Goal: Task Accomplishment & Management: Manage account settings

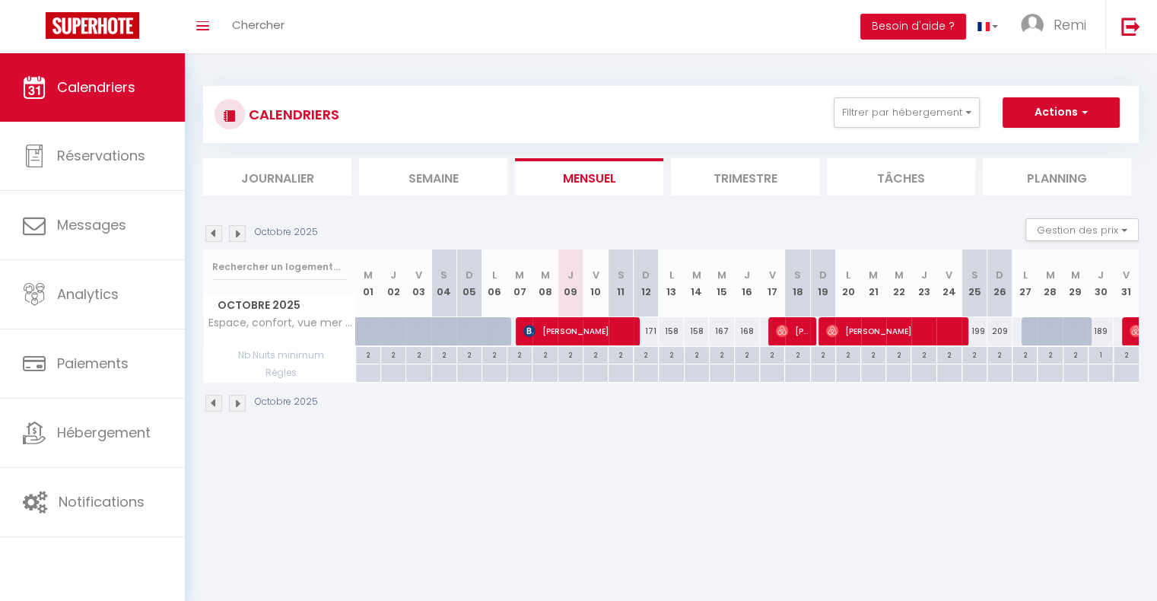
click at [232, 238] on img at bounding box center [237, 233] width 17 height 17
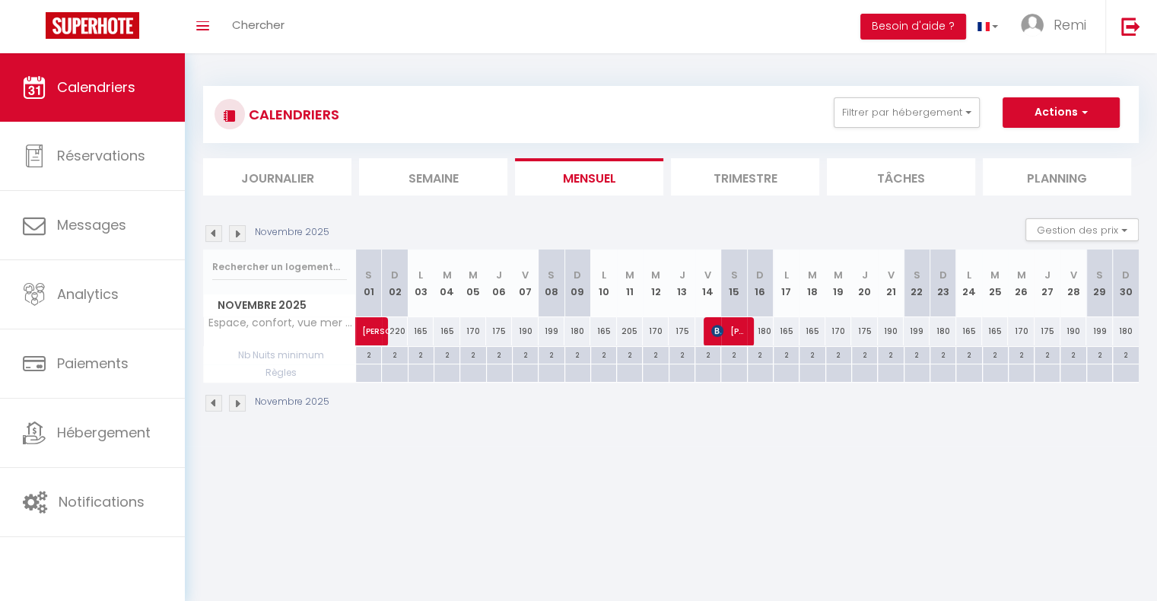
click at [232, 238] on img at bounding box center [237, 233] width 17 height 17
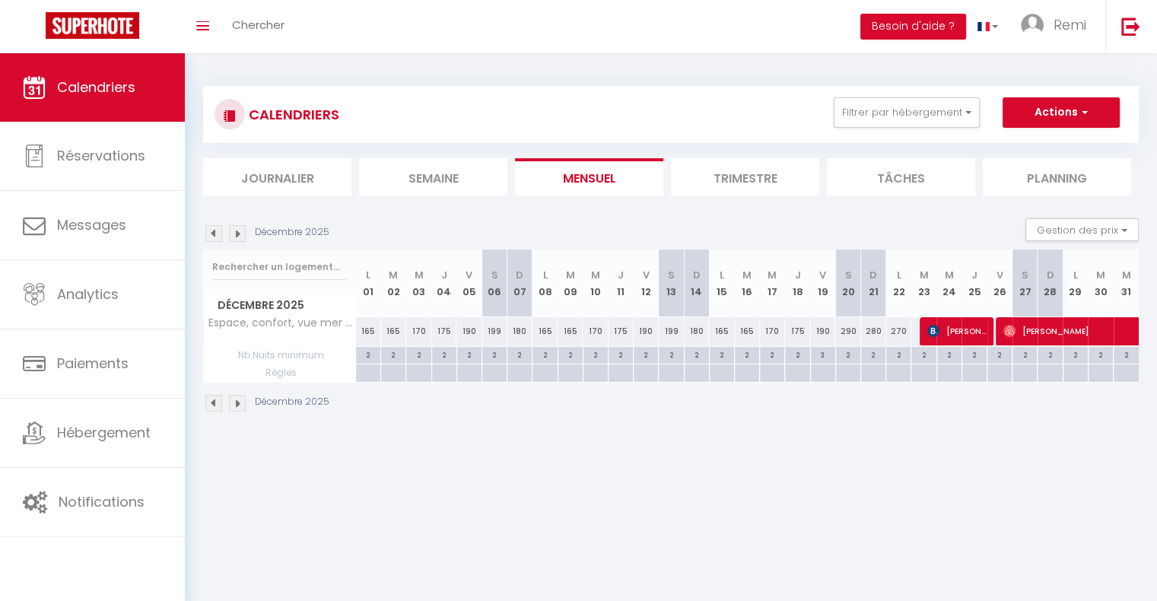
click at [232, 238] on img at bounding box center [237, 233] width 17 height 17
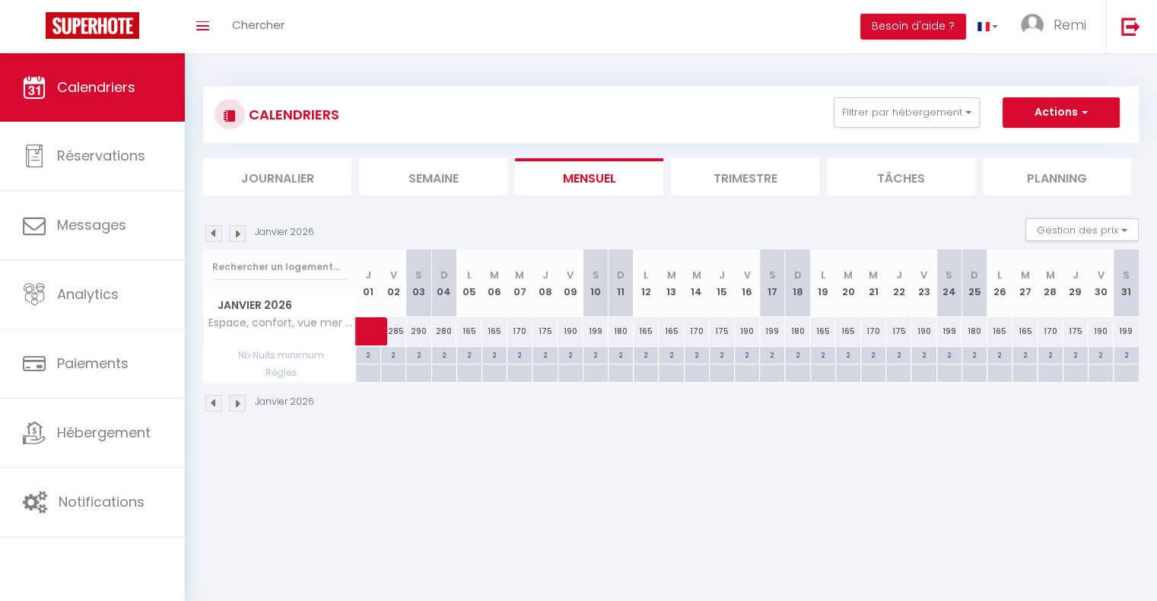
click at [232, 238] on img at bounding box center [237, 233] width 17 height 17
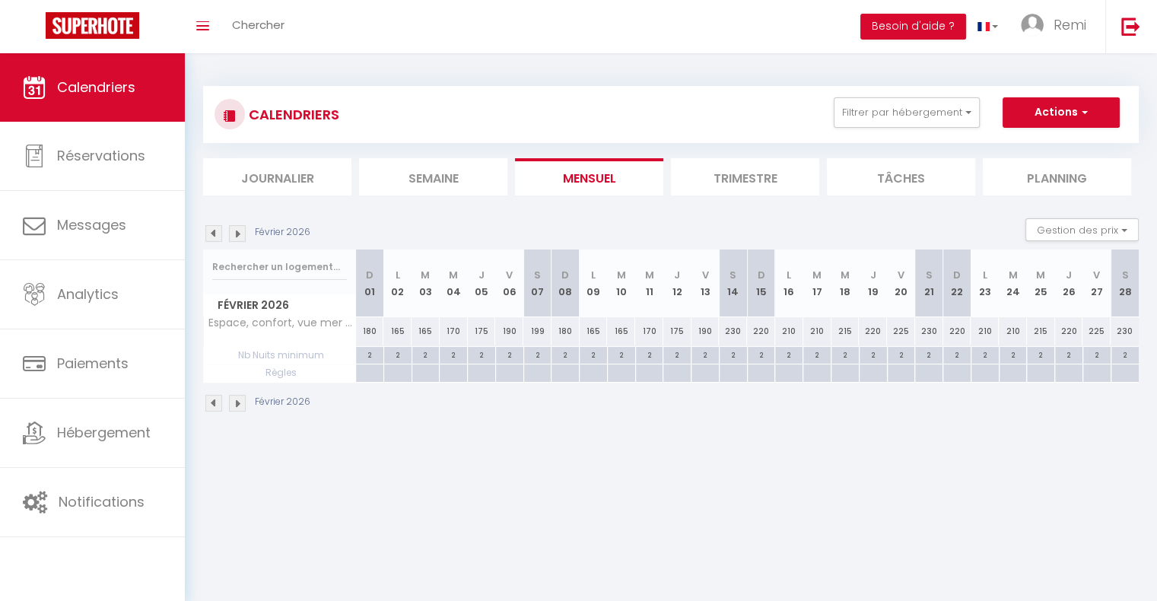
click at [232, 238] on img at bounding box center [237, 233] width 17 height 17
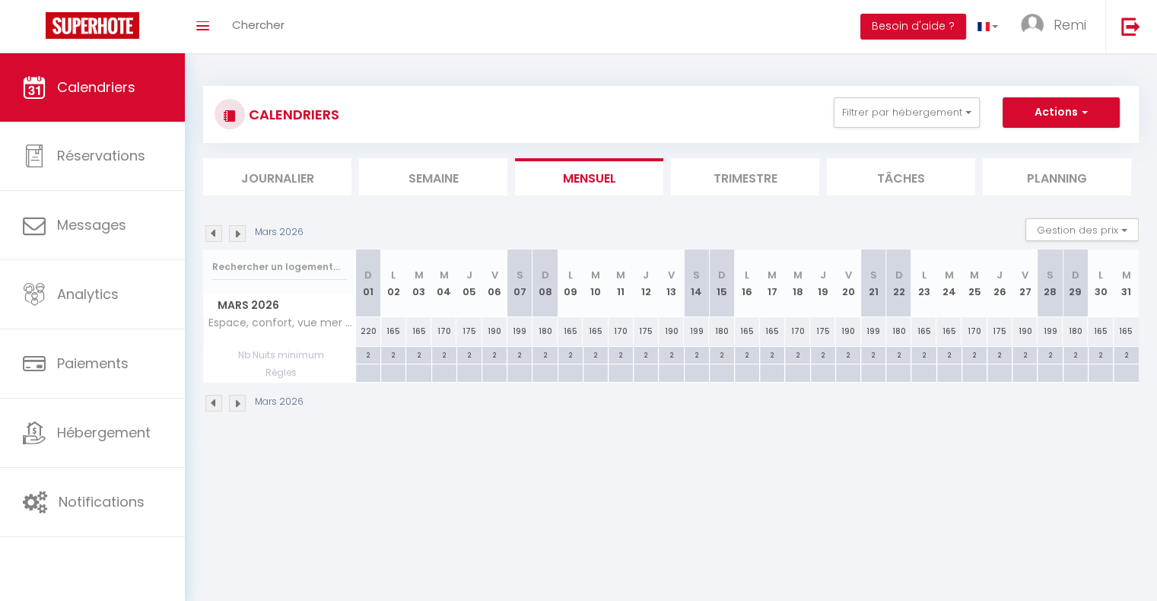
click at [217, 238] on img at bounding box center [213, 233] width 17 height 17
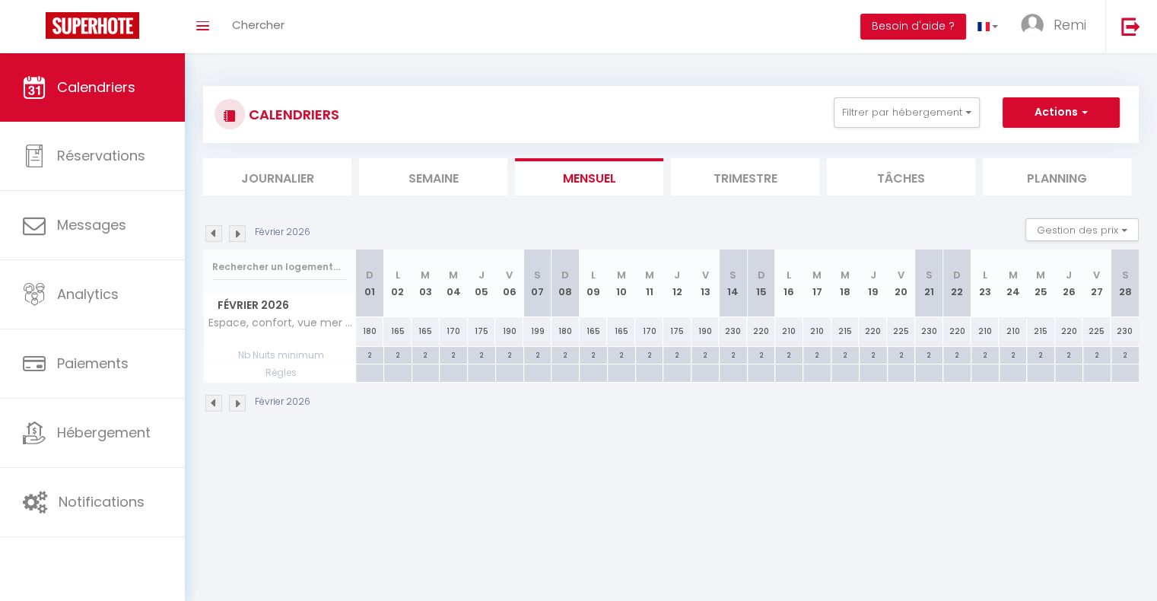
click at [217, 238] on img at bounding box center [213, 233] width 17 height 17
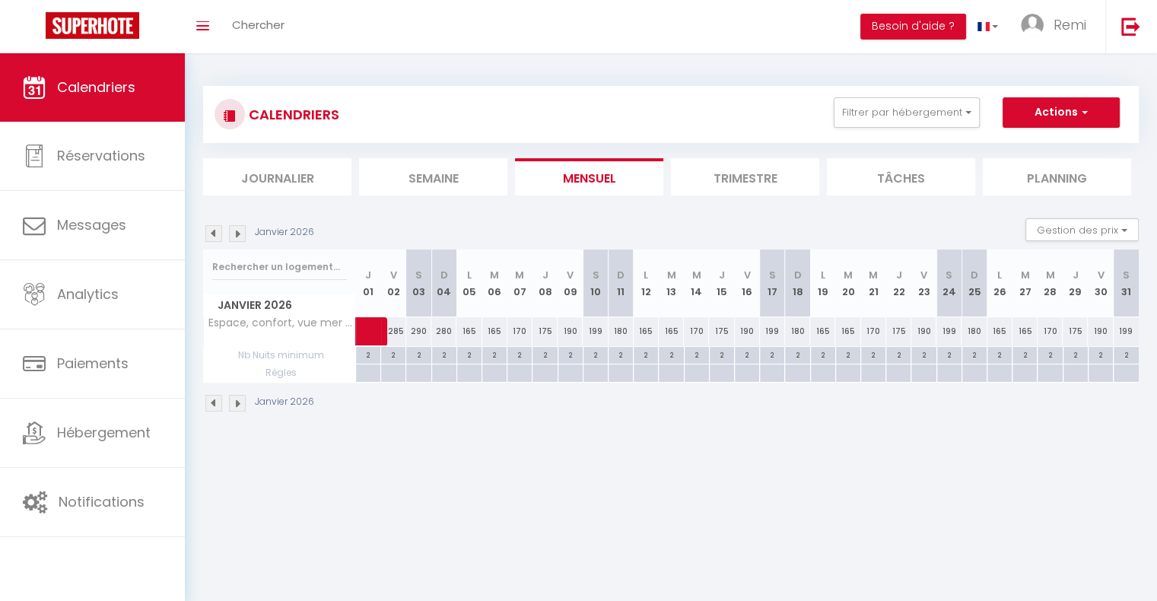
click at [217, 238] on img at bounding box center [213, 233] width 17 height 17
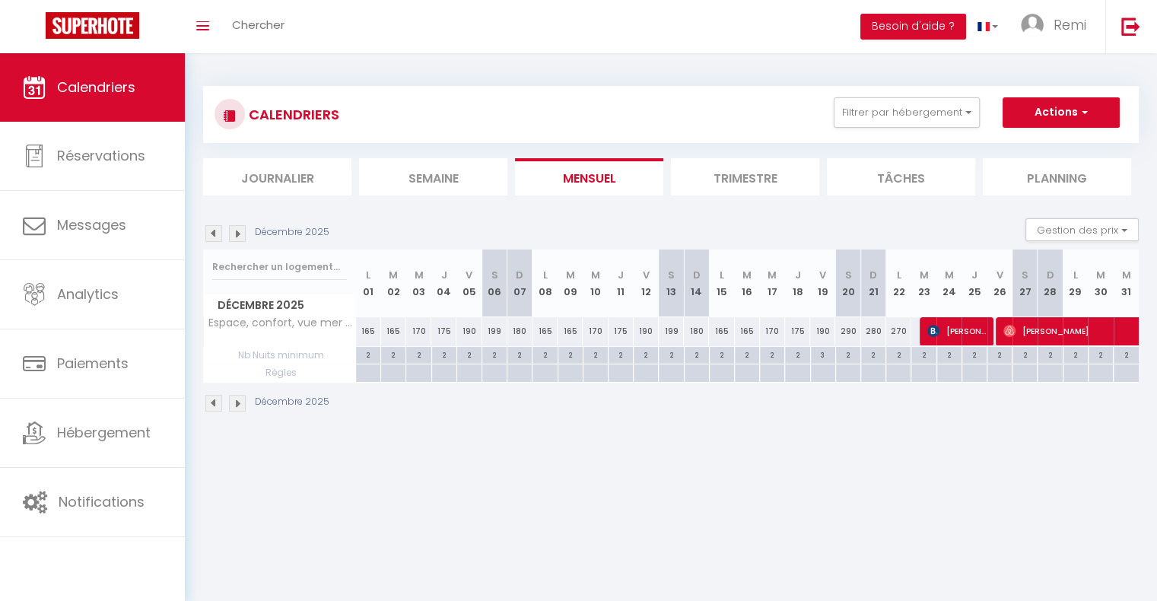
click at [217, 238] on img at bounding box center [213, 233] width 17 height 17
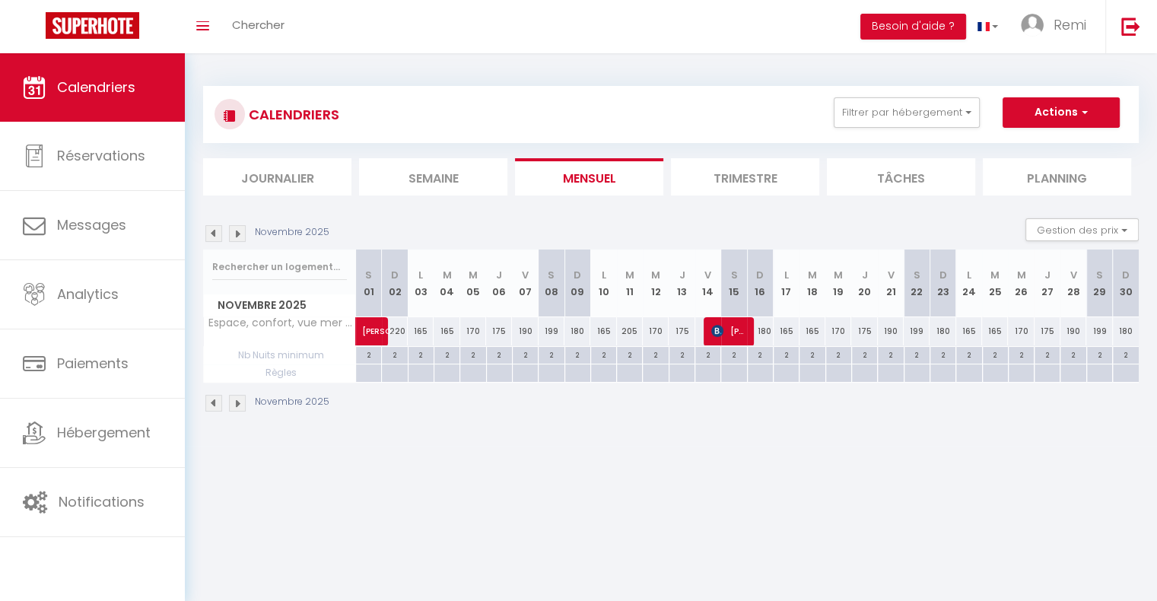
click at [217, 238] on img at bounding box center [213, 233] width 17 height 17
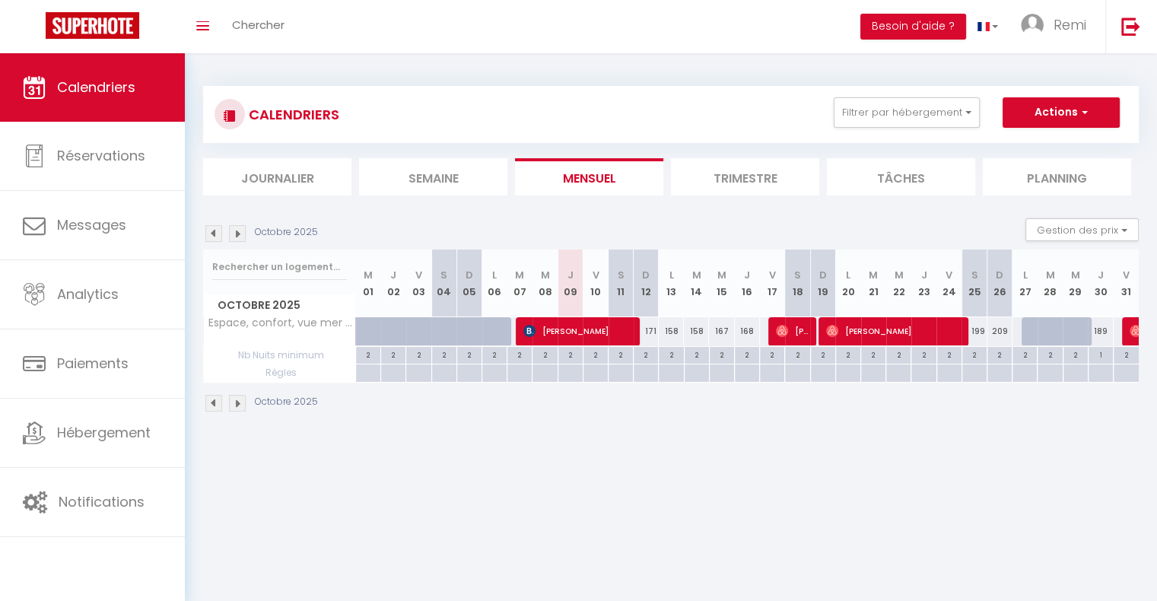
click at [237, 234] on img at bounding box center [237, 233] width 17 height 17
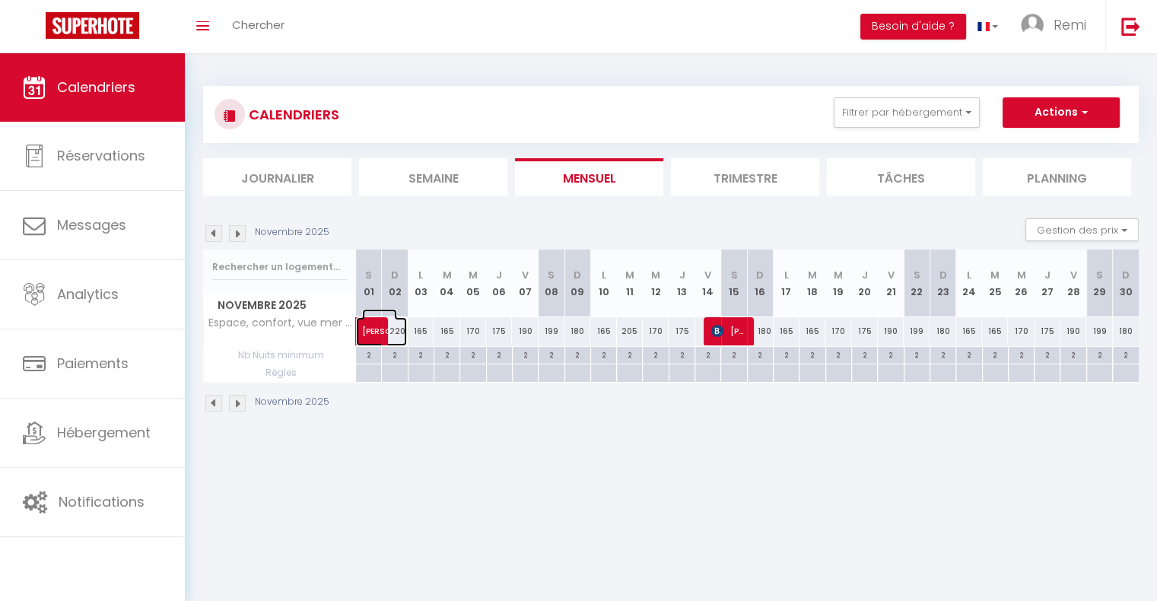
click at [396, 332] on span at bounding box center [389, 331] width 35 height 29
select select "OK"
select select "0"
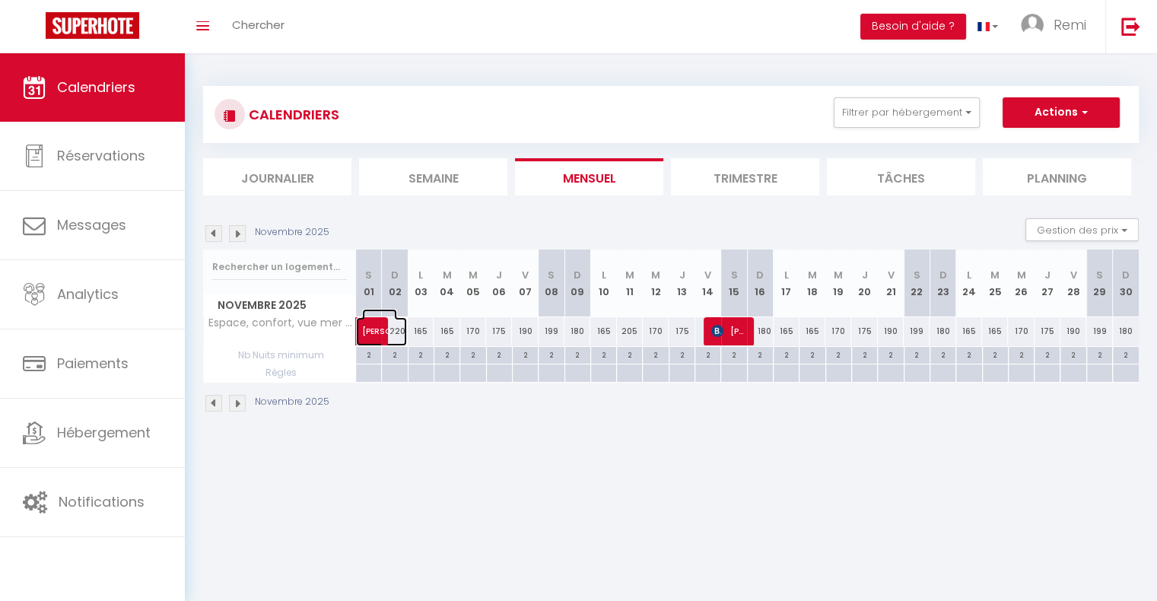
select select "1"
select select
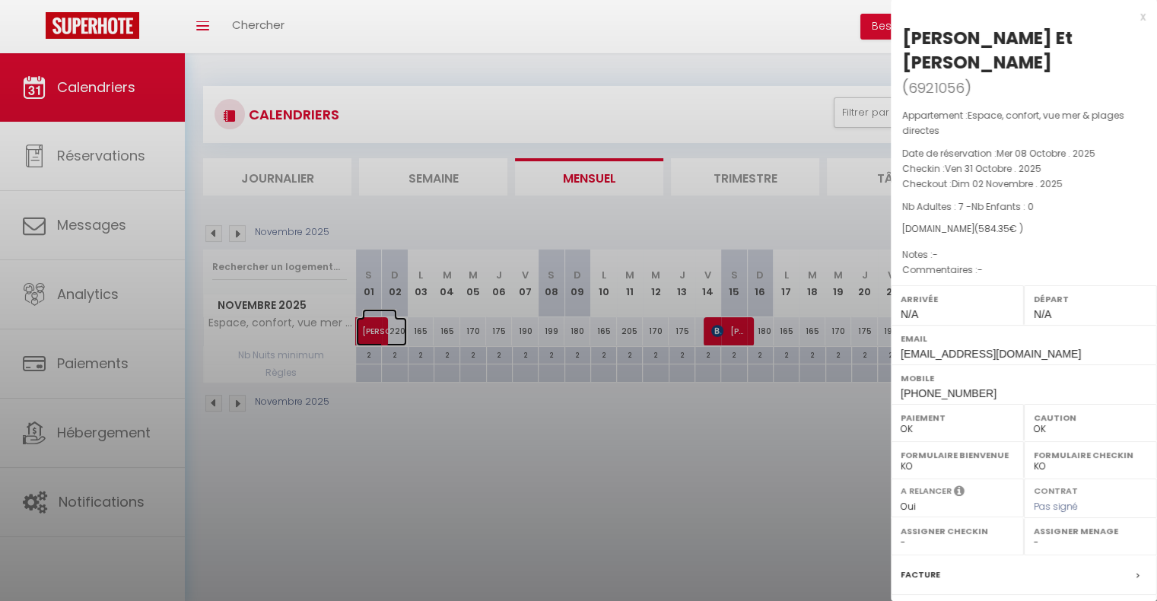
select select "40474"
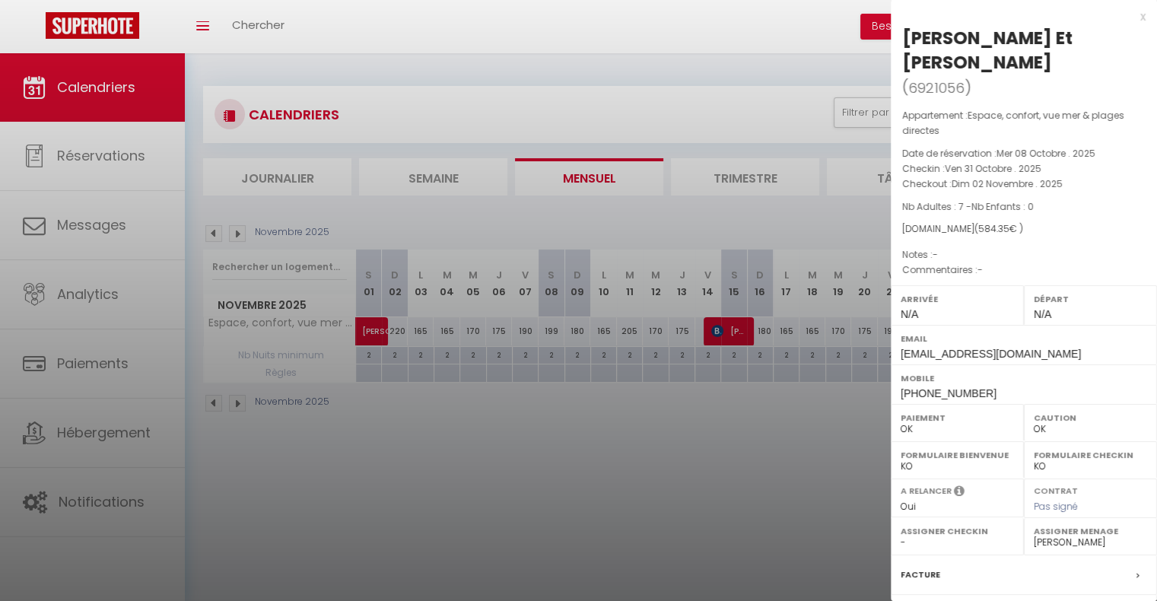
click at [722, 507] on div at bounding box center [578, 300] width 1157 height 601
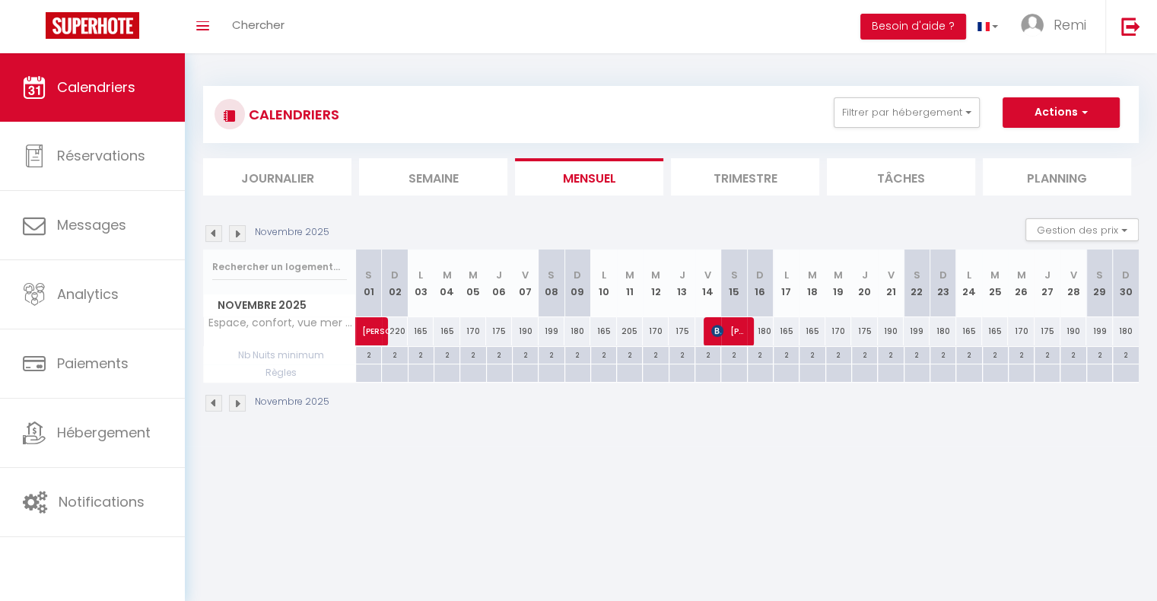
click at [413, 328] on div "165" at bounding box center [421, 331] width 26 height 28
type input "165"
type input "Lun 03 Novembre 2025"
type input "[DATE]"
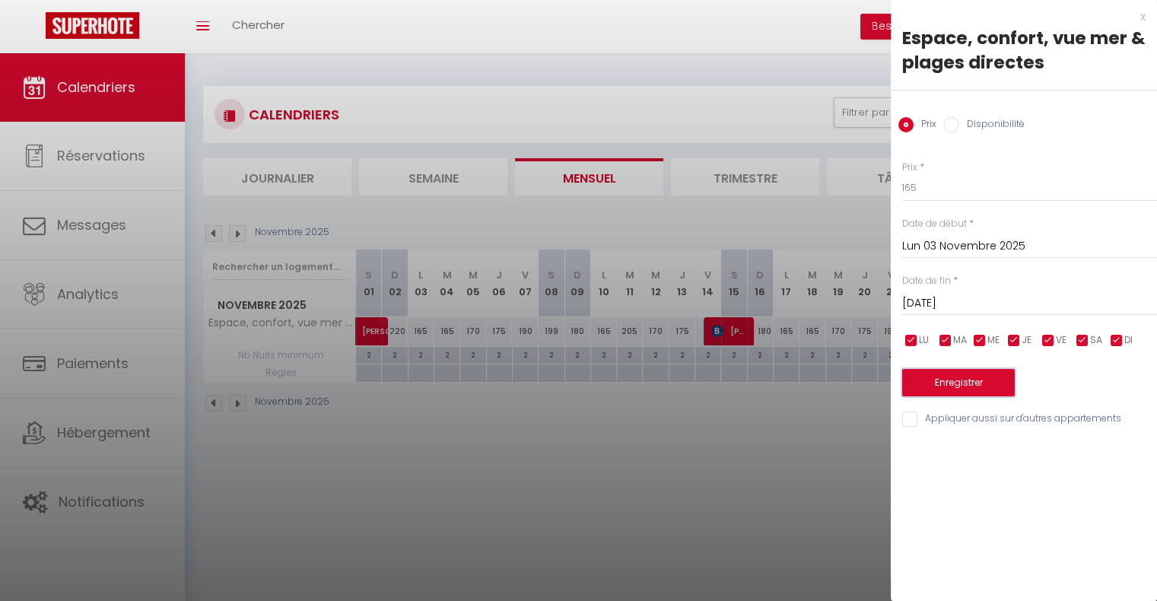
click at [963, 390] on button "Enregistrer" at bounding box center [958, 382] width 113 height 27
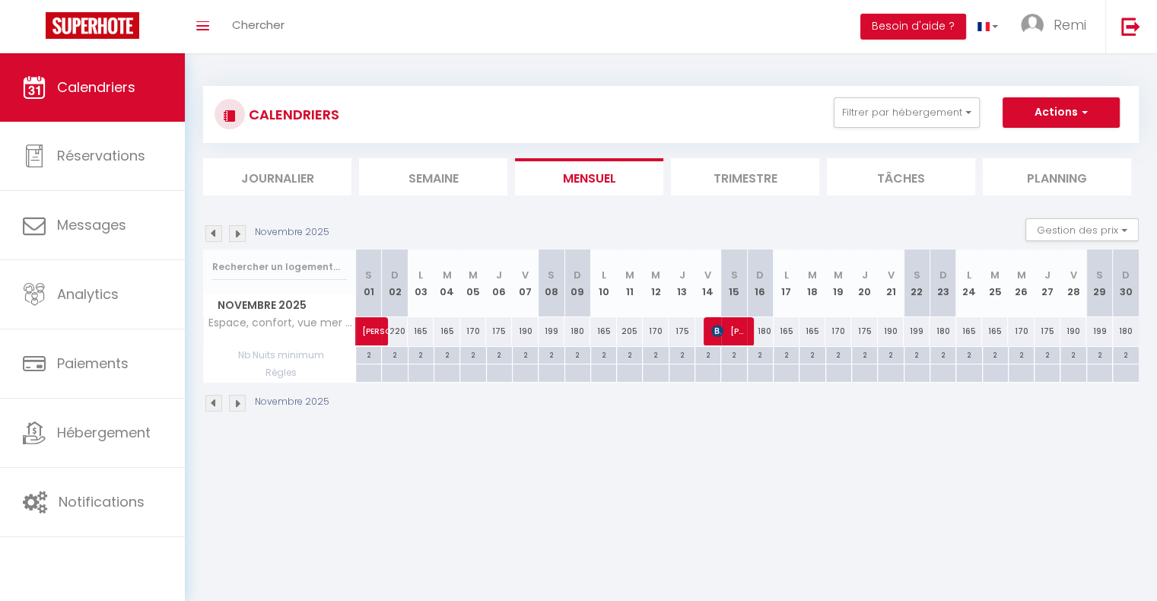
click at [234, 239] on img at bounding box center [237, 233] width 17 height 17
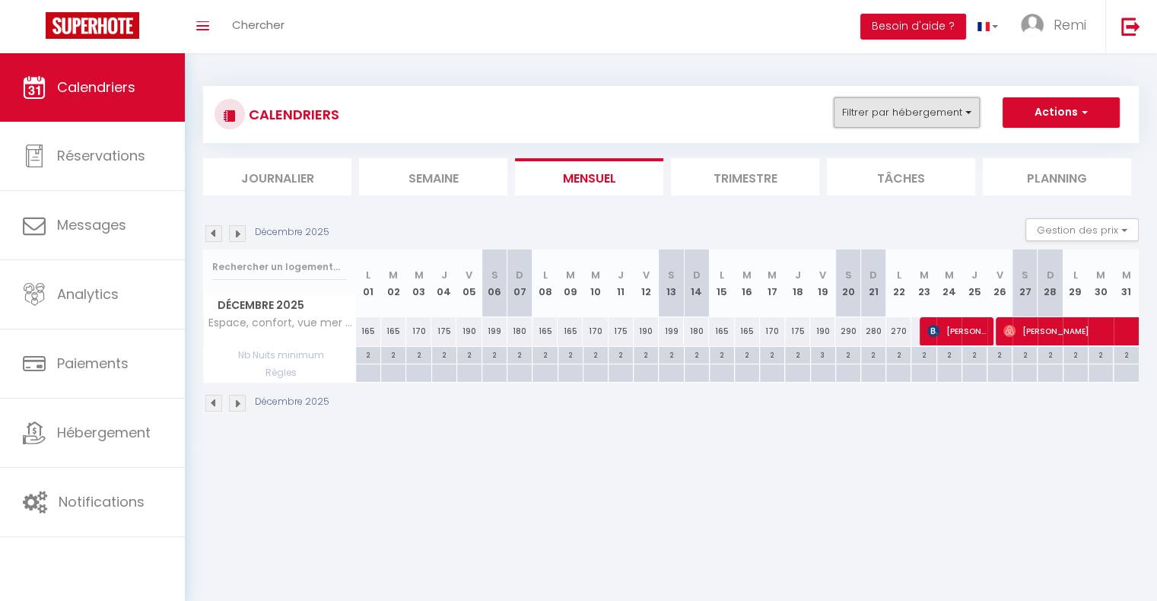
click at [897, 114] on button "Filtrer par hébergement" at bounding box center [906, 112] width 146 height 30
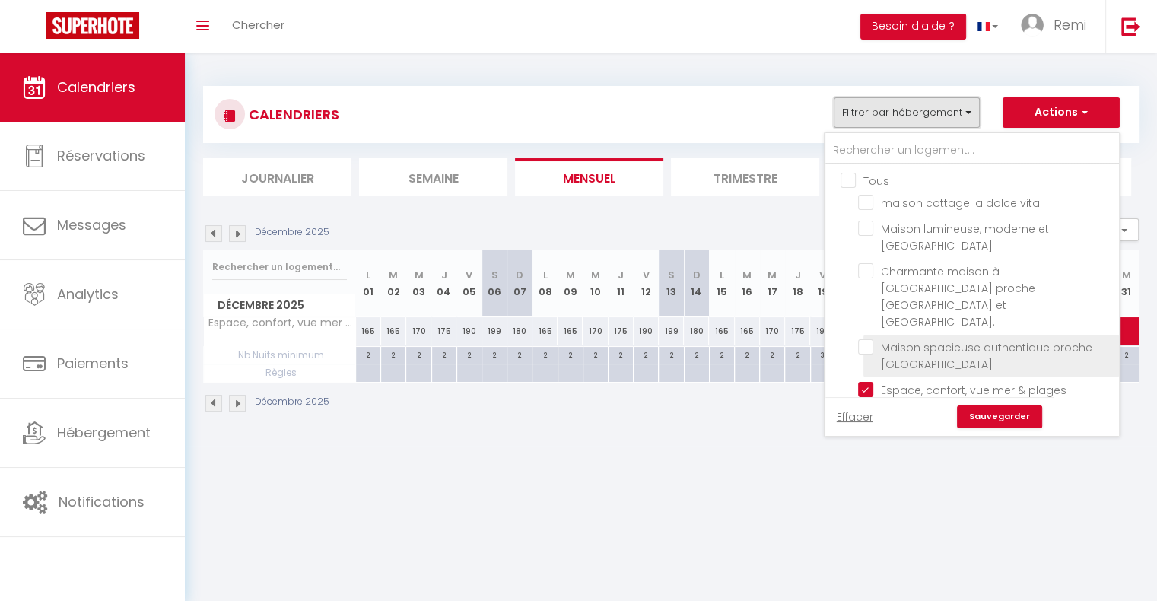
scroll to position [73, 0]
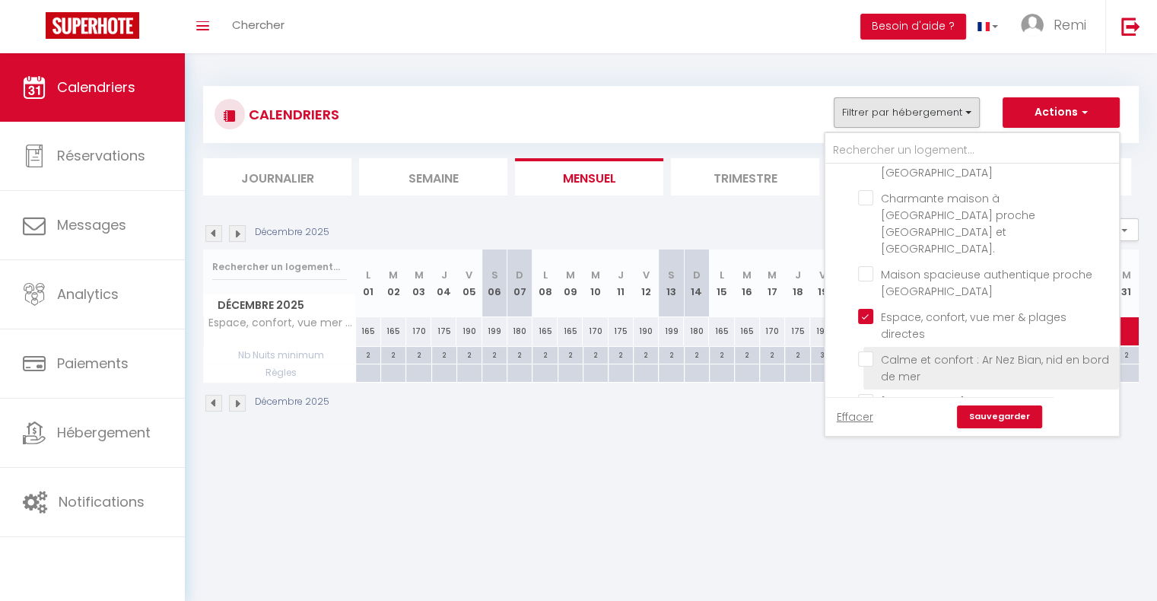
click at [866, 351] on input "Calme et confort : Ar Nez Bian, nid en bord de mer" at bounding box center [986, 358] width 256 height 15
checkbox input "true"
checkbox input "false"
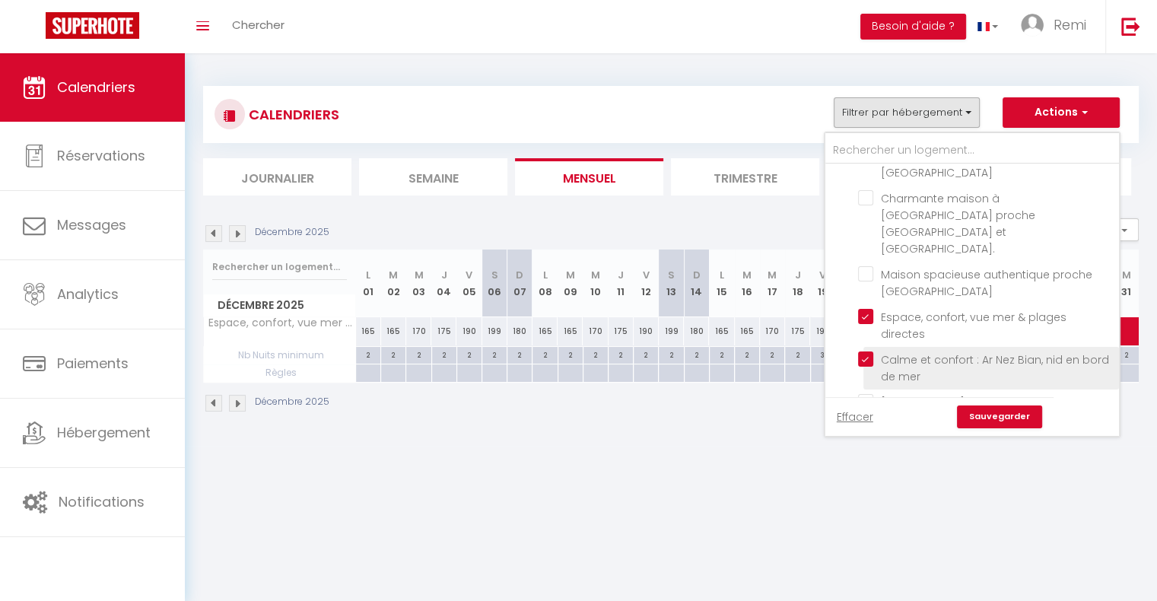
checkbox input "false"
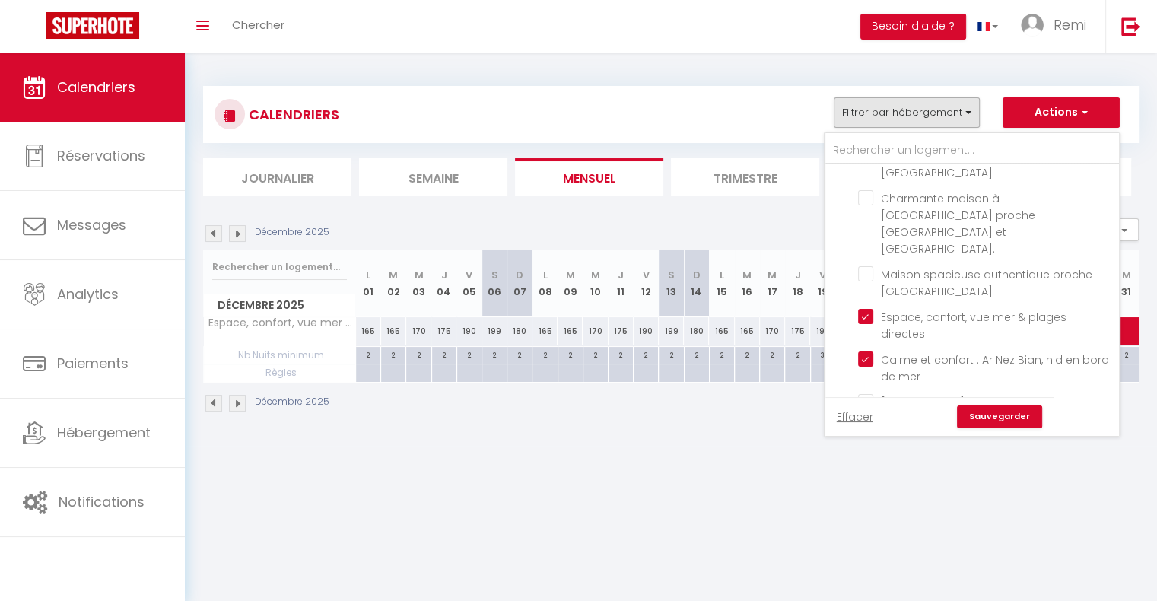
click at [986, 419] on link "Sauvegarder" at bounding box center [999, 416] width 85 height 23
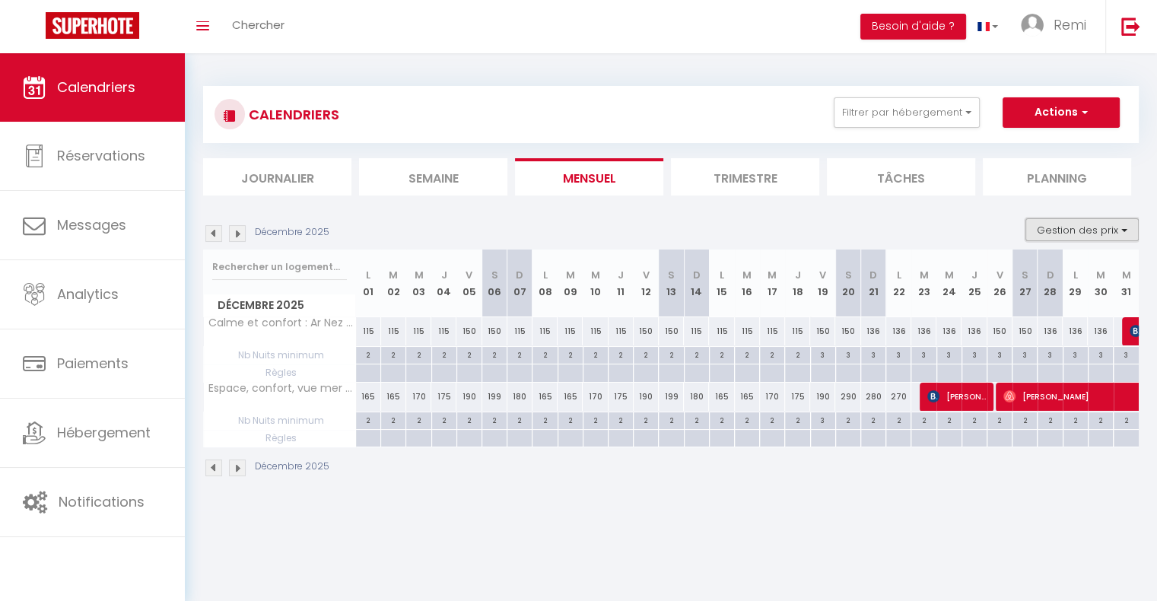
click at [1068, 228] on button "Gestion des prix" at bounding box center [1081, 229] width 113 height 23
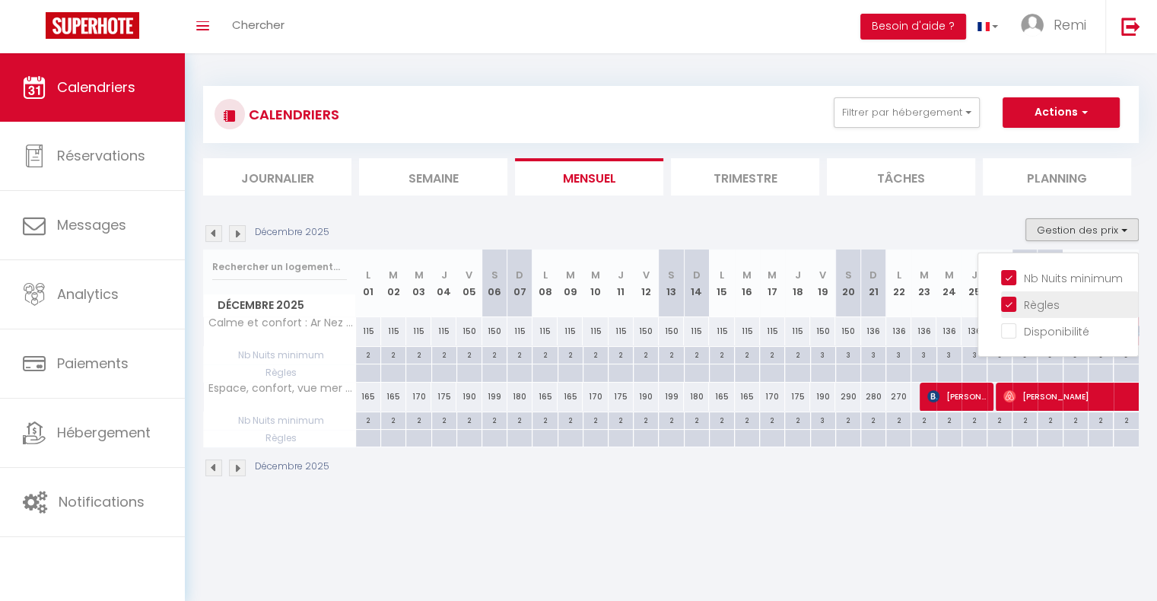
click at [1011, 300] on input "Règles" at bounding box center [1069, 303] width 137 height 15
checkbox input "false"
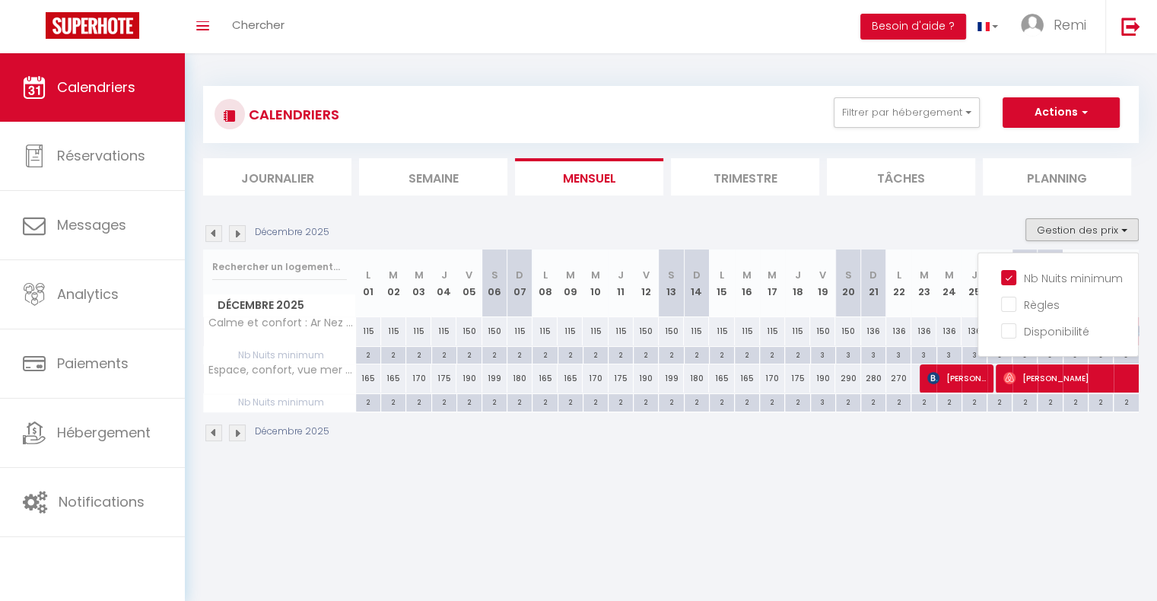
click at [944, 494] on body "🟢 Des questions ou besoin d'assistance pour la migration AirBnB? Prenez rdv >>>…" at bounding box center [578, 353] width 1157 height 601
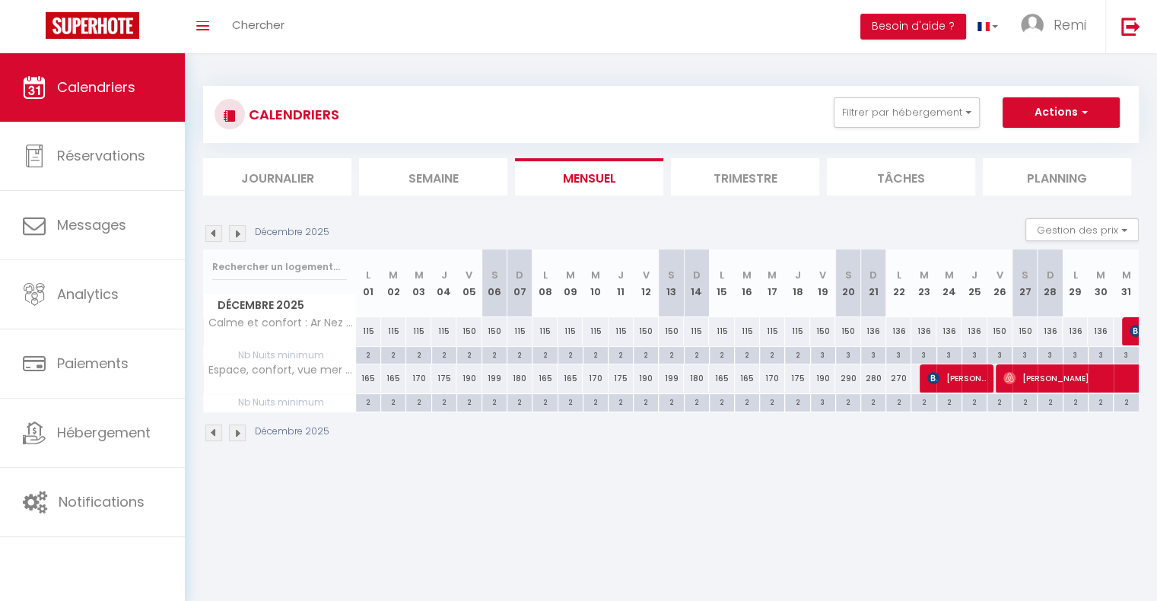
click at [1080, 242] on div "Gestion des prix Nb Nuits minimum Règles Disponibilité" at bounding box center [1076, 233] width 123 height 30
click at [1078, 236] on button "Gestion des prix" at bounding box center [1081, 229] width 113 height 23
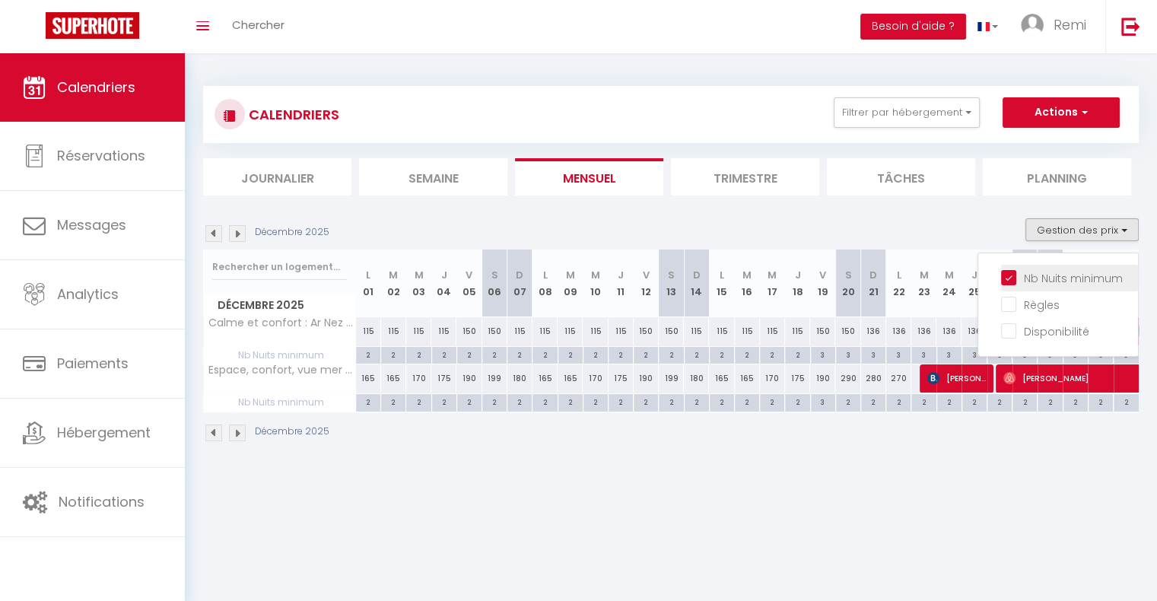
click at [1015, 283] on input "Nb Nuits minimum" at bounding box center [1069, 276] width 137 height 15
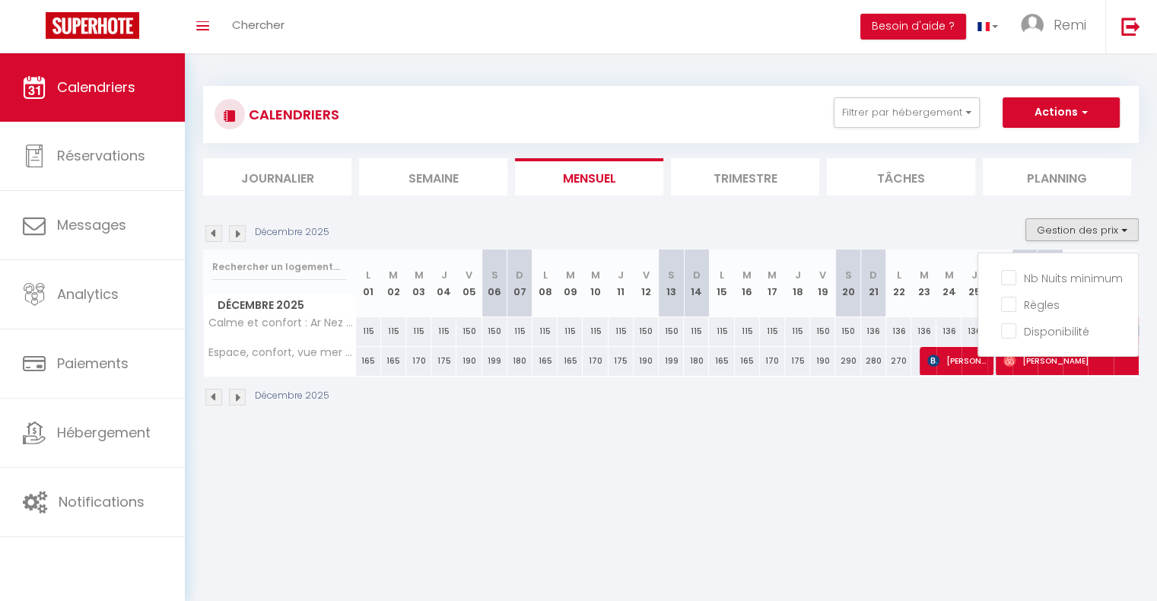
click at [998, 455] on body "🟢 Des questions ou besoin d'assistance pour la migration AirBnB? Prenez rdv >>>…" at bounding box center [578, 353] width 1157 height 601
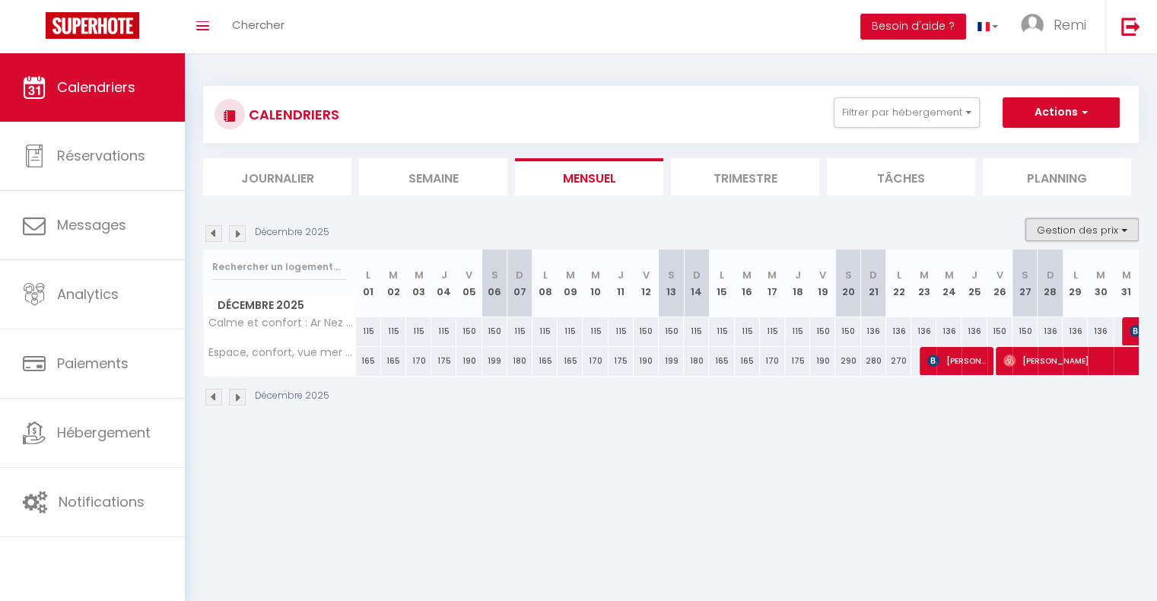
click at [1076, 224] on button "Gestion des prix" at bounding box center [1081, 229] width 113 height 23
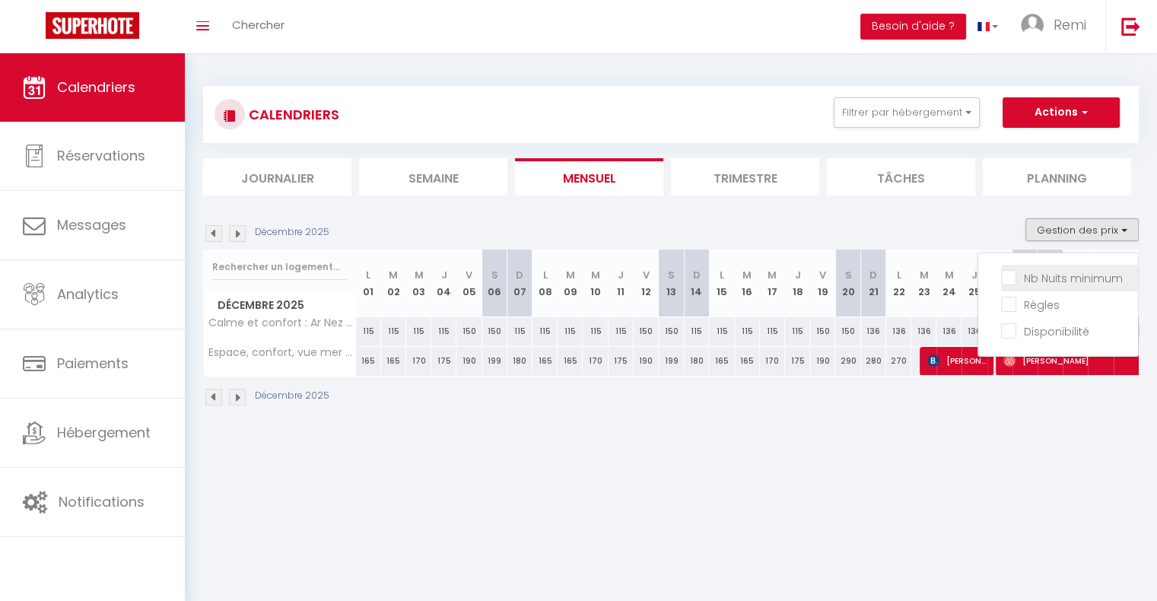
click at [1059, 284] on input "Nb Nuits minimum" at bounding box center [1069, 276] width 137 height 15
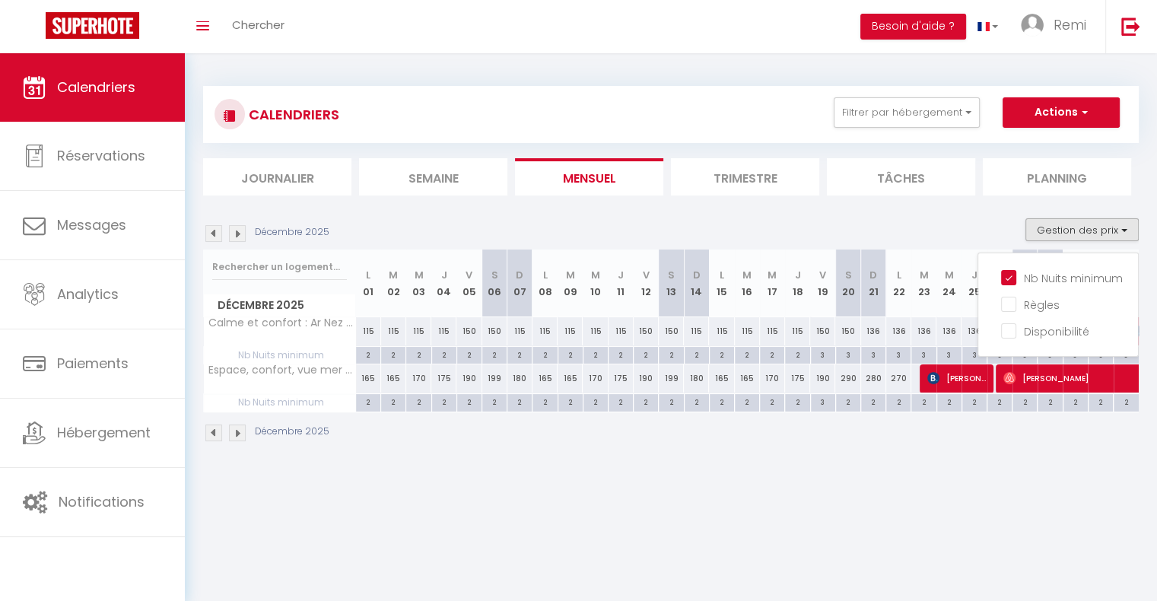
click at [961, 445] on div "Décembre 2025" at bounding box center [670, 434] width 935 height 45
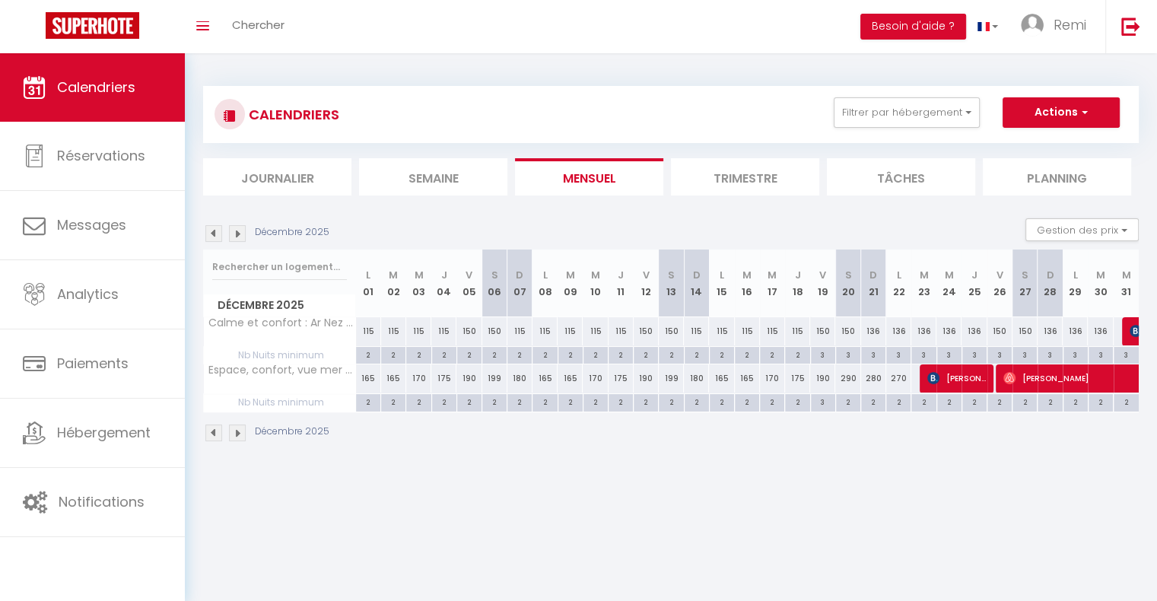
click at [1082, 242] on div "Gestion des prix Nb Nuits minimum Règles Disponibilité" at bounding box center [1076, 233] width 123 height 30
click at [1088, 225] on button "Gestion des prix" at bounding box center [1081, 229] width 113 height 23
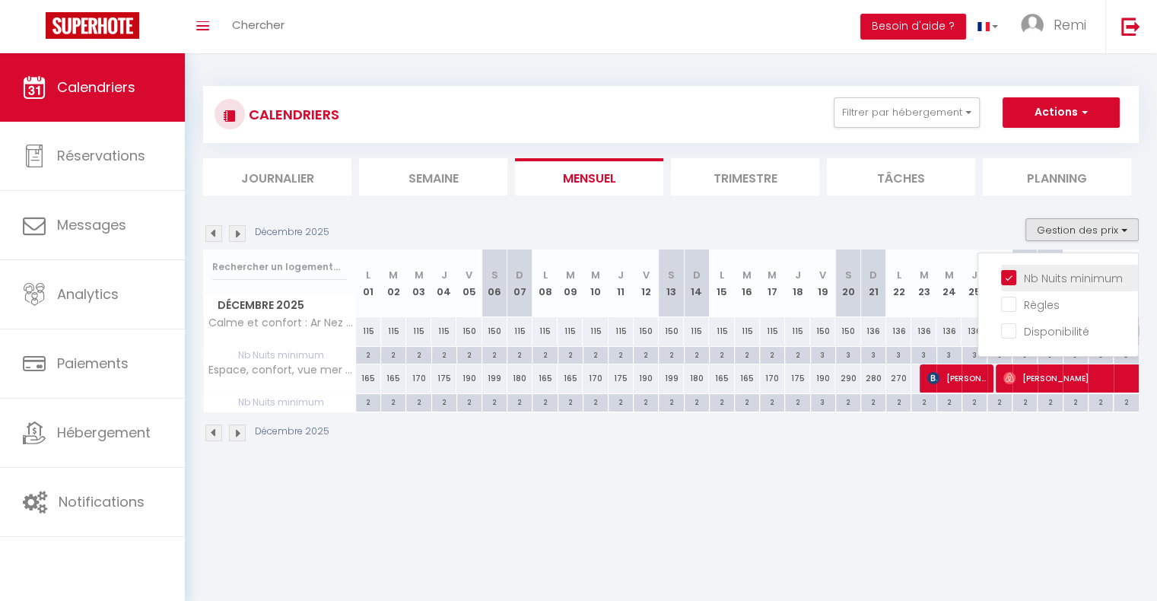
click at [1010, 272] on input "Nb Nuits minimum" at bounding box center [1069, 276] width 137 height 15
checkbox input "false"
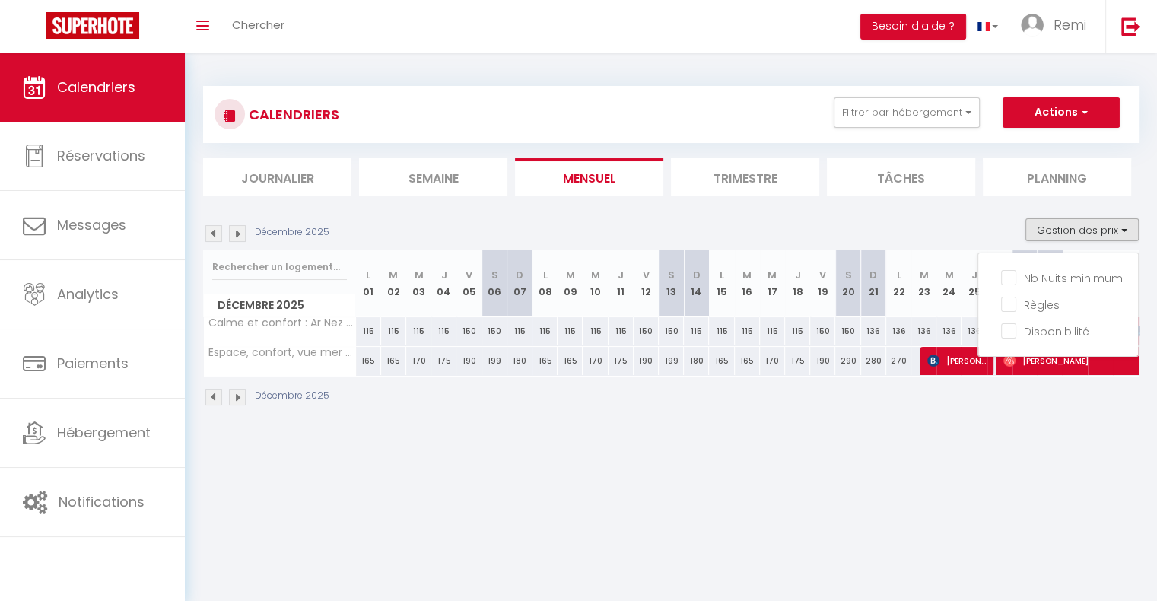
click at [934, 482] on body "🟢 Des questions ou besoin d'assistance pour la migration AirBnB? Prenez rdv >>>…" at bounding box center [578, 353] width 1157 height 601
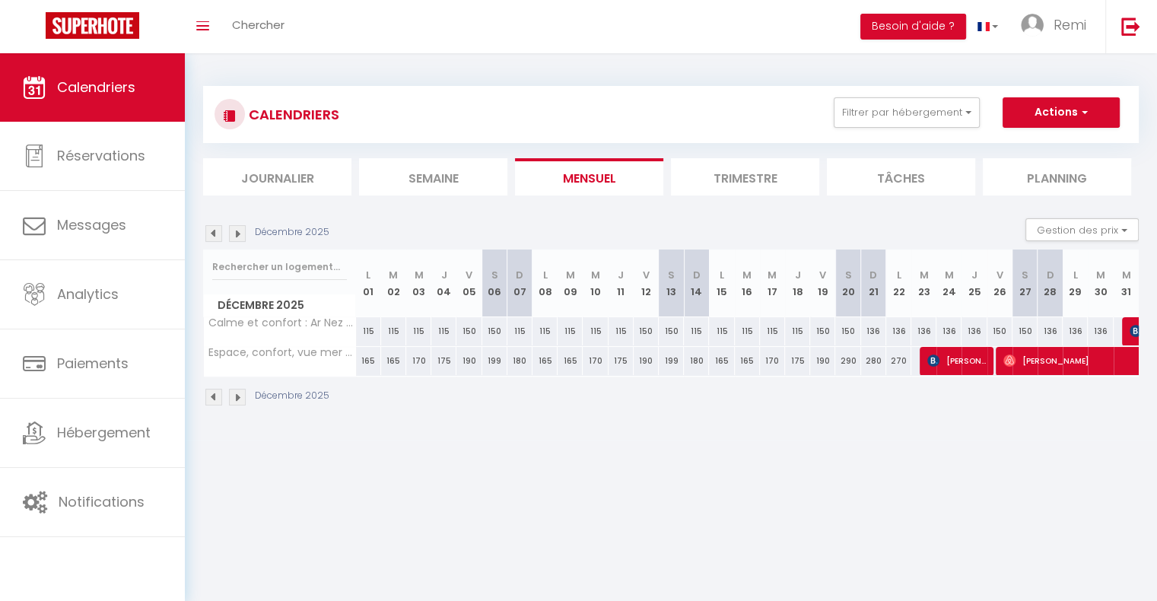
click at [243, 235] on img at bounding box center [237, 233] width 17 height 17
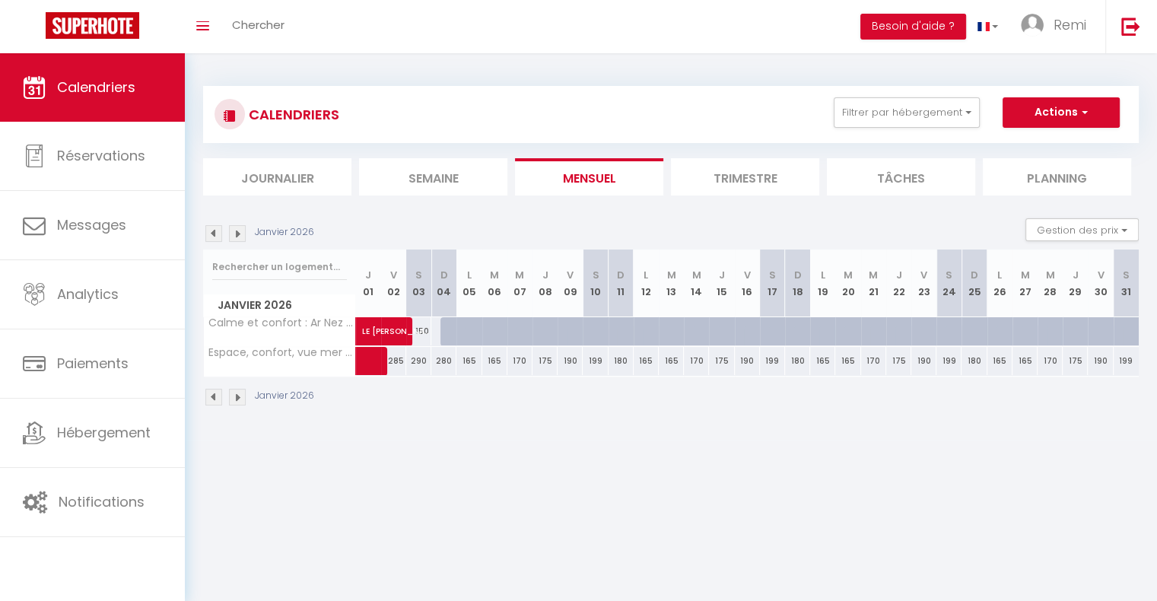
click at [215, 239] on img at bounding box center [213, 233] width 17 height 17
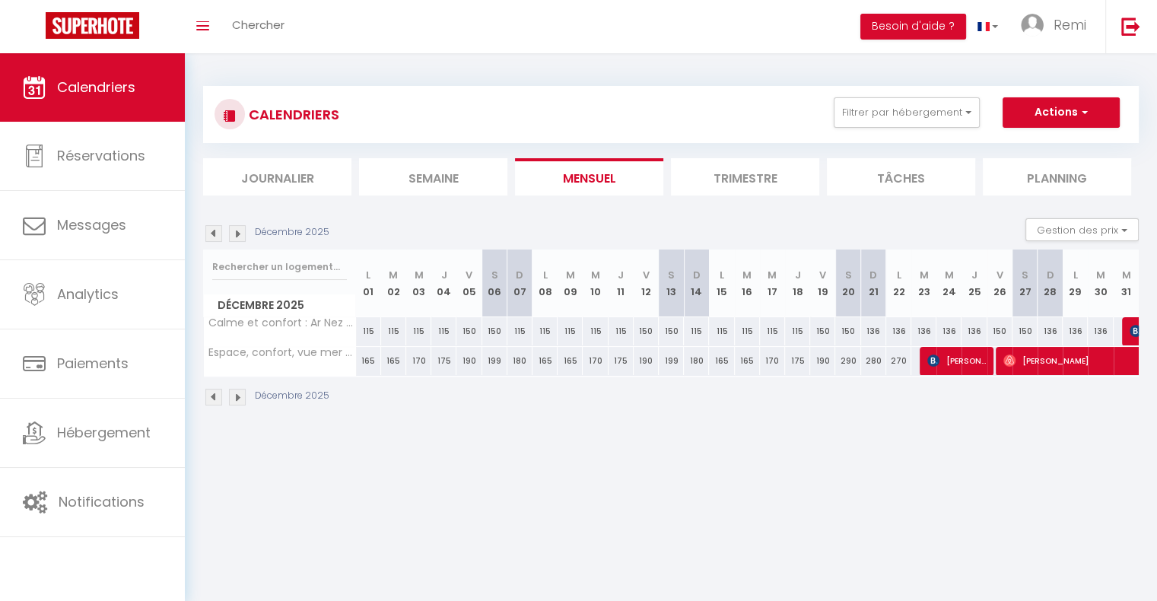
click at [236, 228] on img at bounding box center [237, 233] width 17 height 17
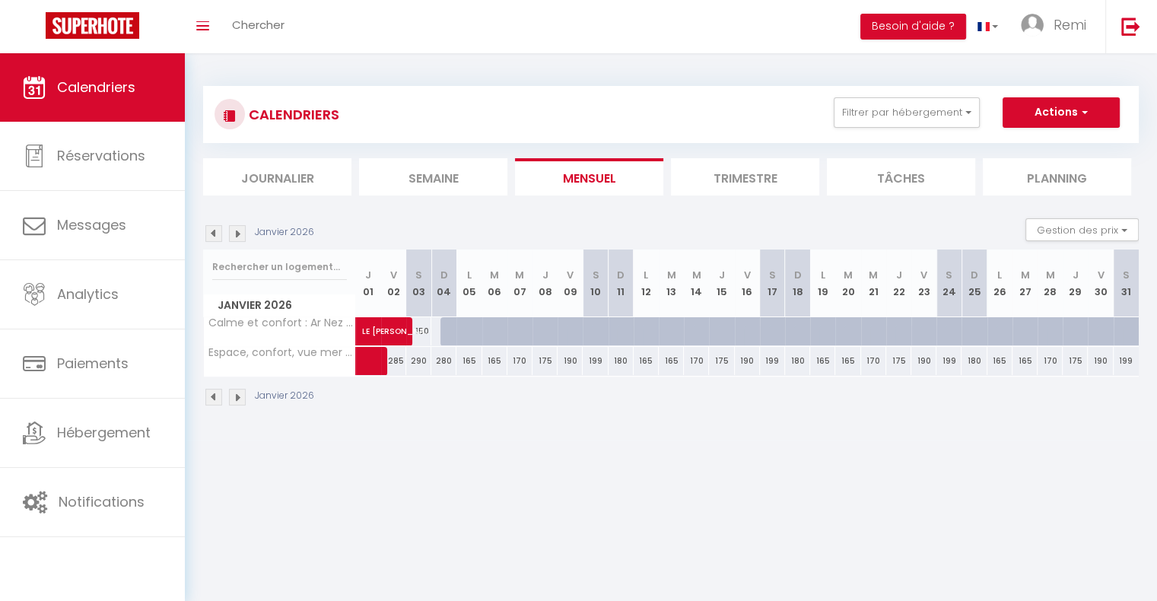
click at [216, 230] on img at bounding box center [213, 233] width 17 height 17
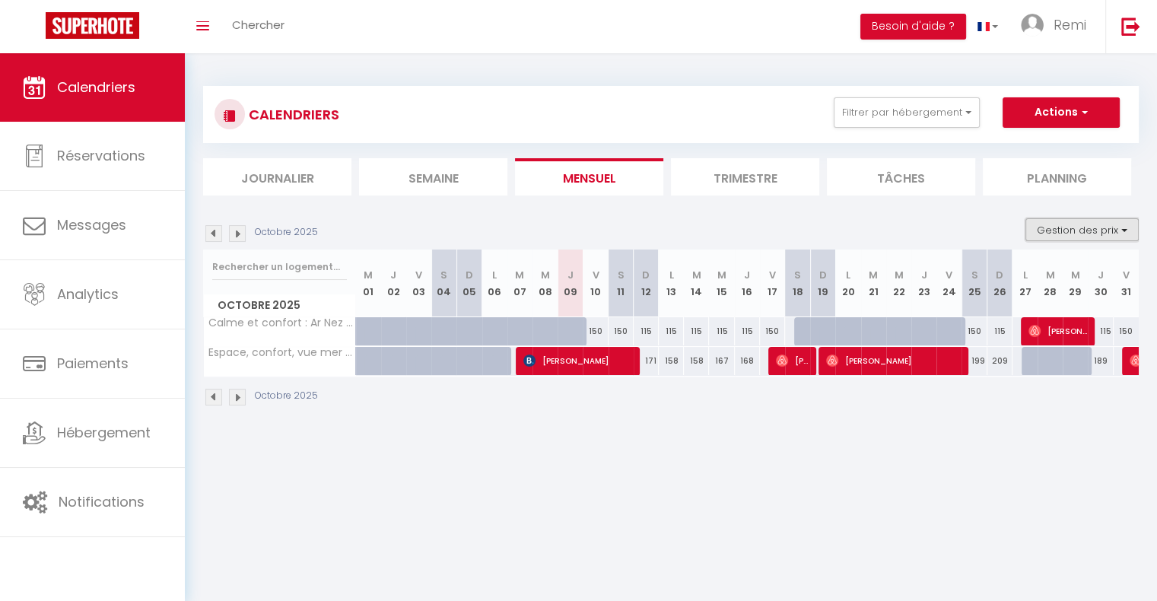
click at [1085, 238] on button "Gestion des prix" at bounding box center [1081, 229] width 113 height 23
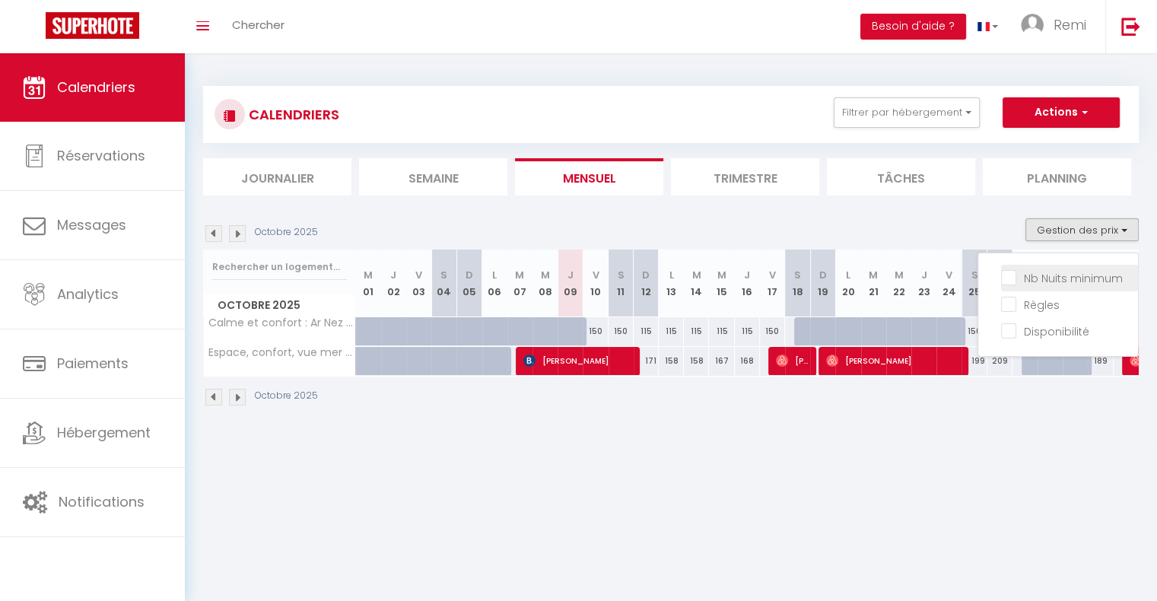
click at [1062, 278] on input "Nb Nuits minimum" at bounding box center [1069, 276] width 137 height 15
checkbox input "true"
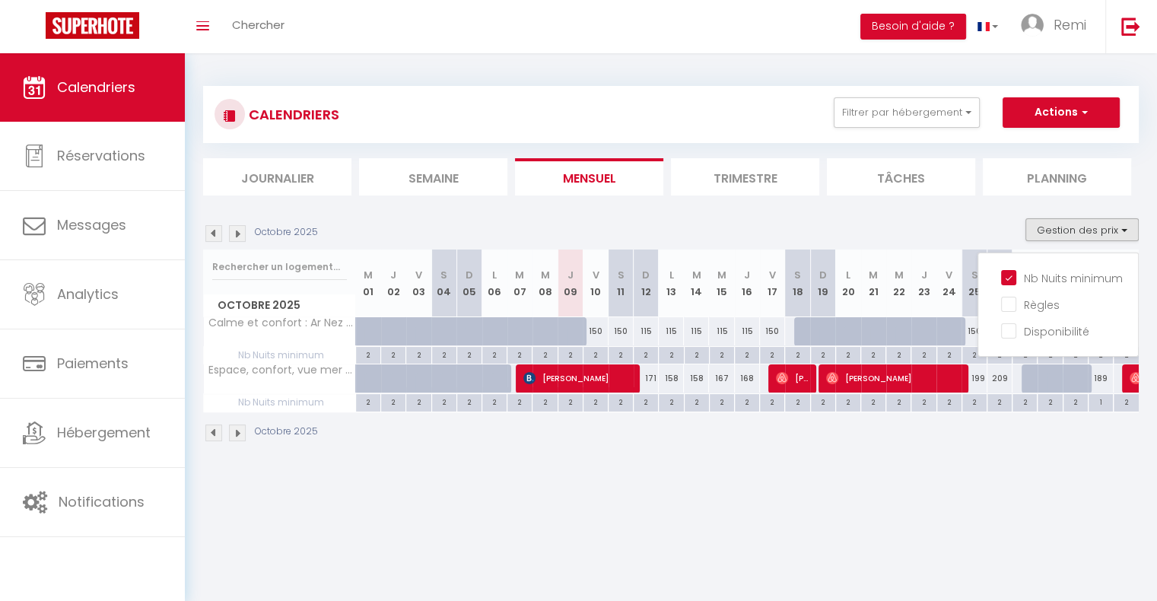
click at [665, 476] on body "🟢 Des questions ou besoin d'assistance pour la migration AirBnB? Prenez rdv >>>…" at bounding box center [578, 353] width 1157 height 601
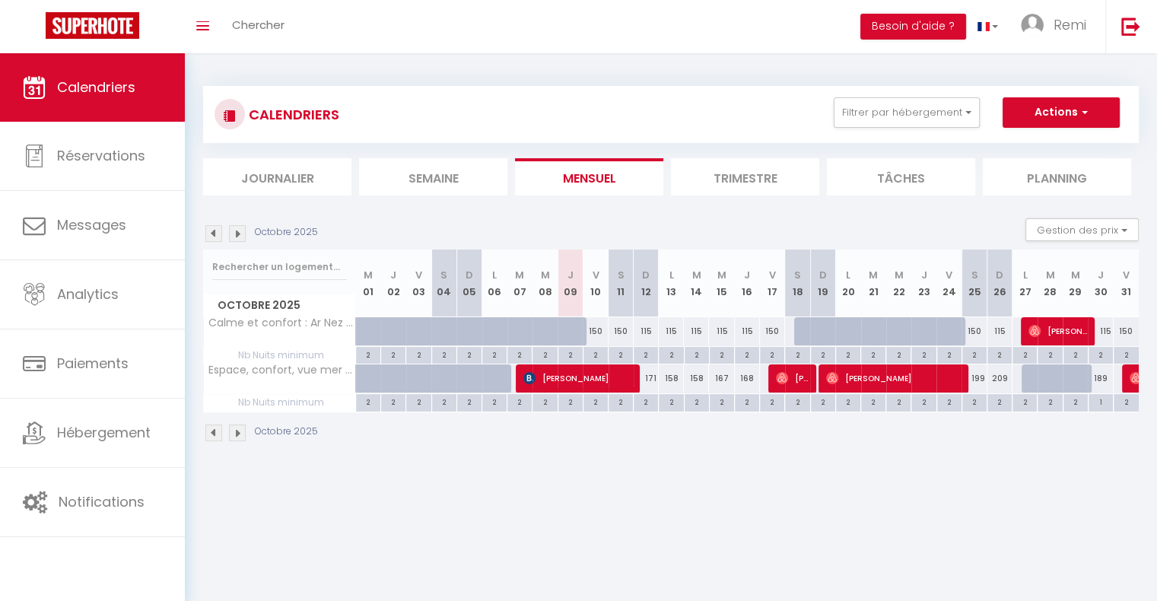
click at [245, 238] on img at bounding box center [237, 233] width 17 height 17
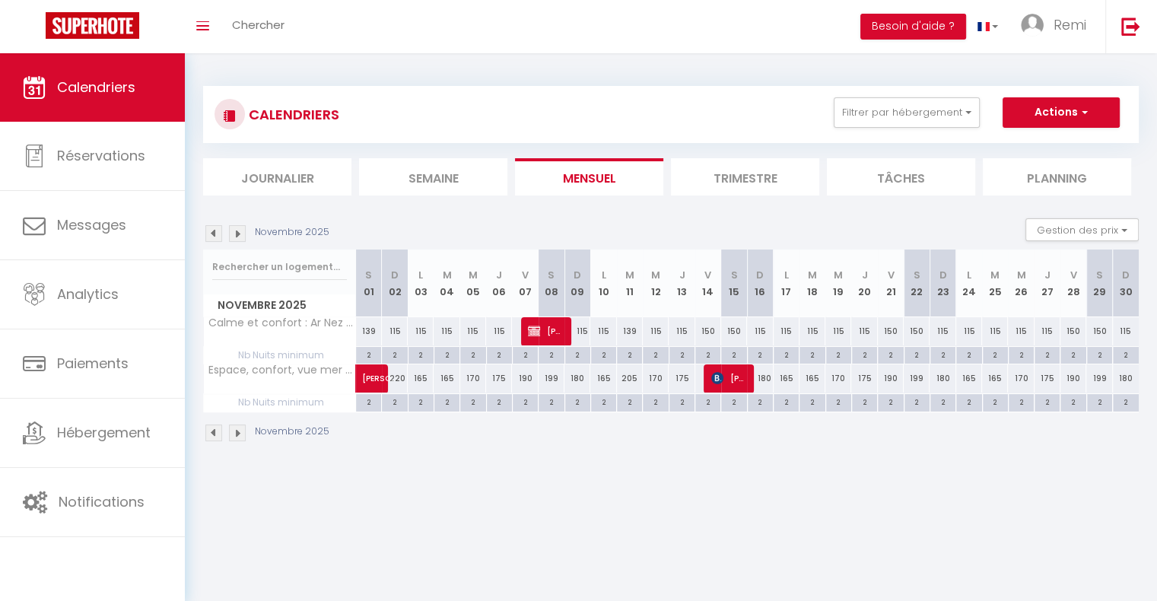
click at [239, 235] on img at bounding box center [237, 233] width 17 height 17
